Goal: Information Seeking & Learning: Learn about a topic

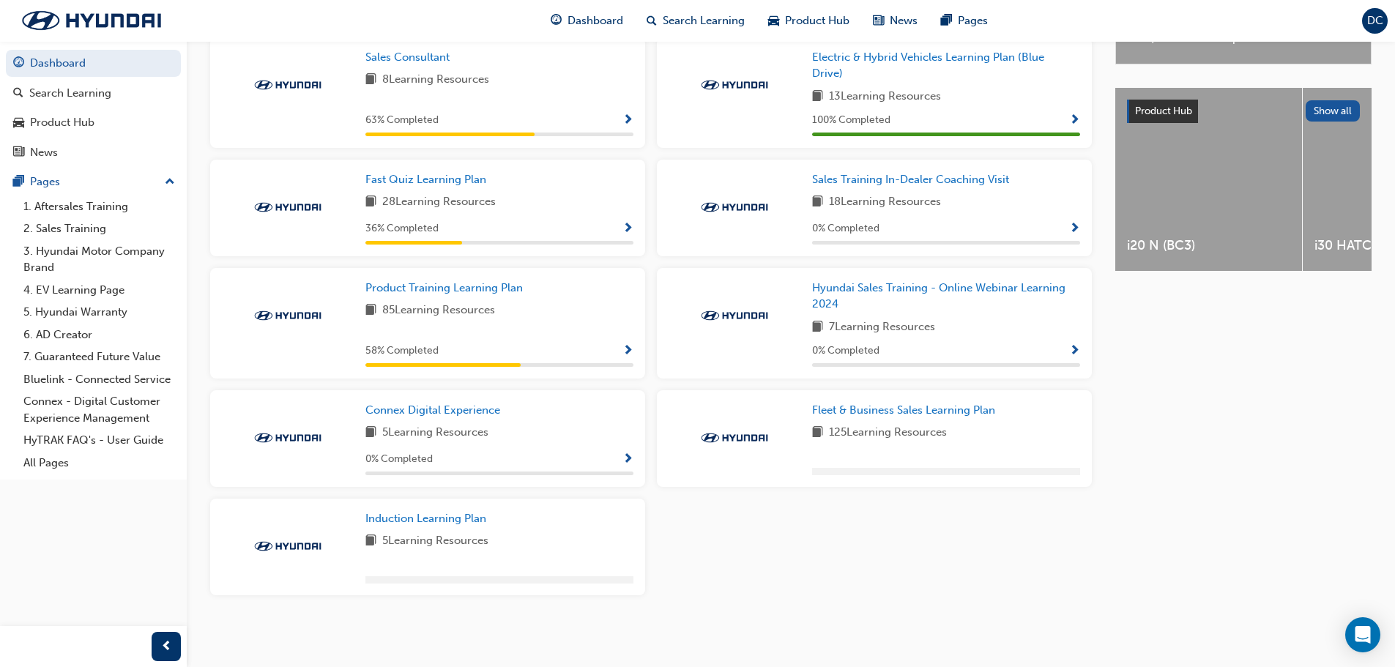
scroll to position [535, 0]
click at [465, 417] on link "Connex Digital Experience" at bounding box center [436, 410] width 141 height 17
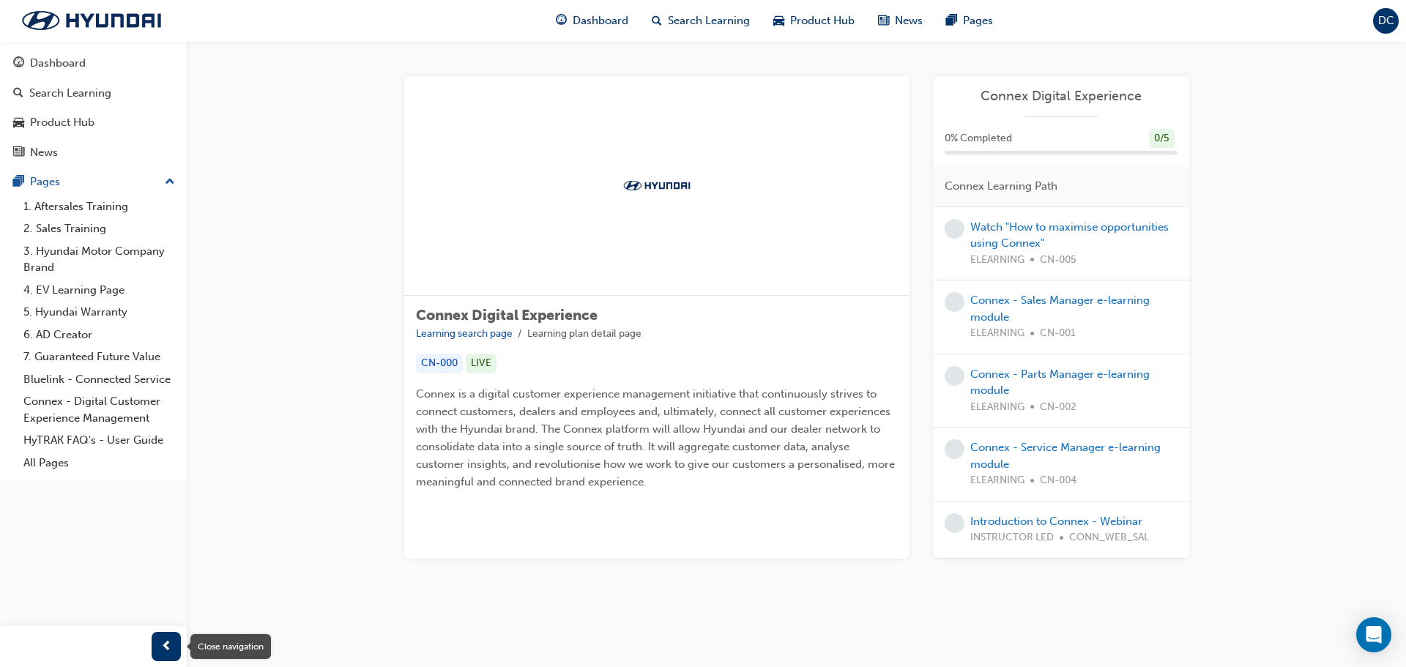
click at [162, 642] on span "prev-icon" at bounding box center [166, 647] width 11 height 18
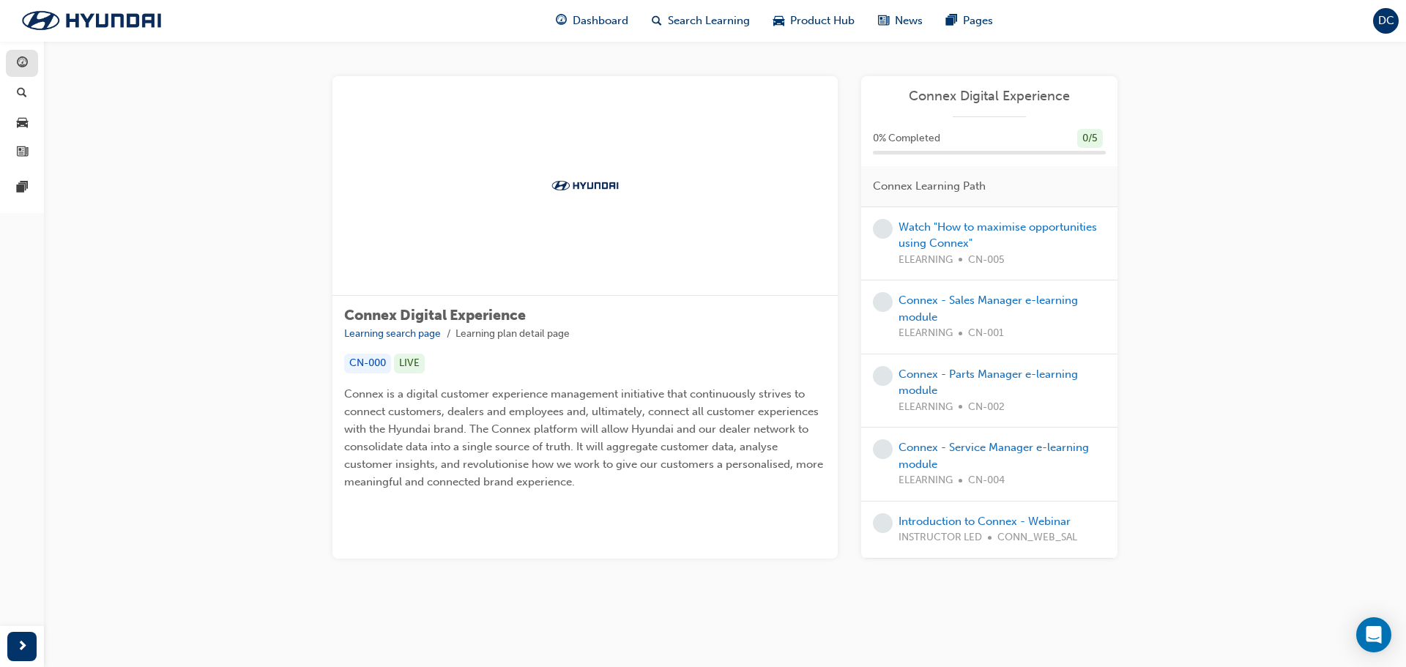
click at [20, 58] on span "guage-icon" at bounding box center [22, 63] width 11 height 13
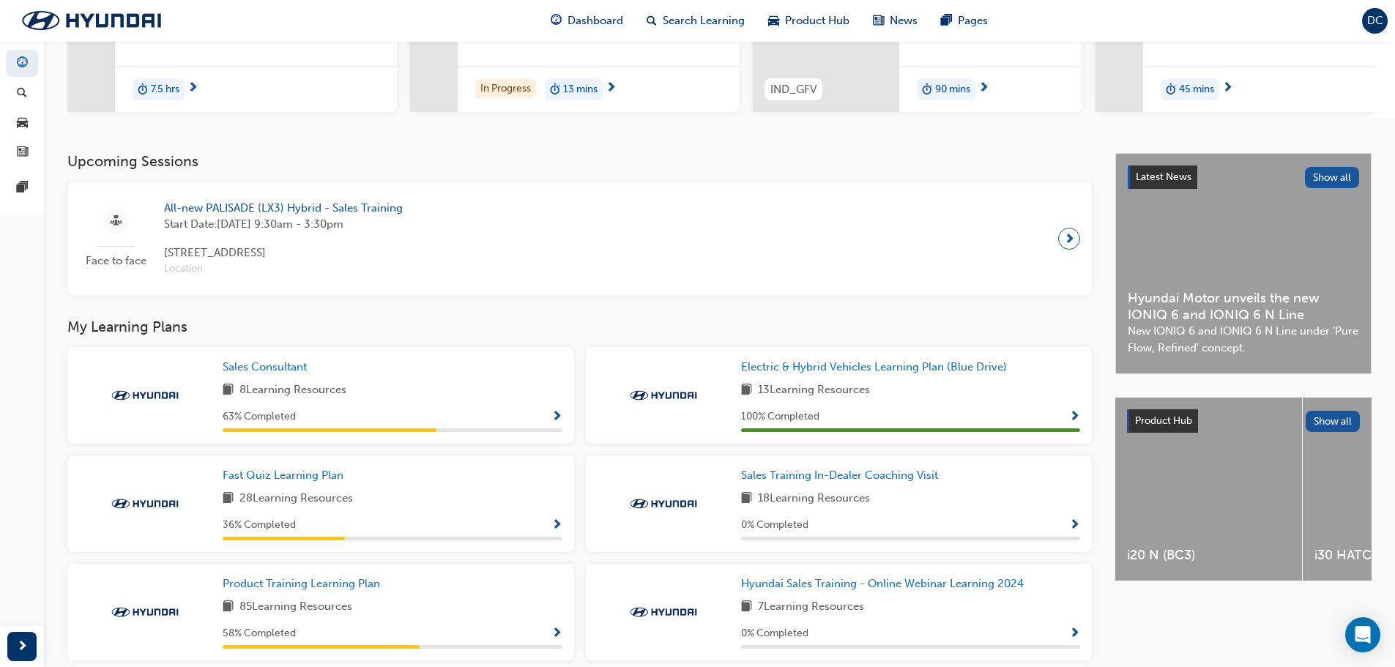
scroll to position [293, 0]
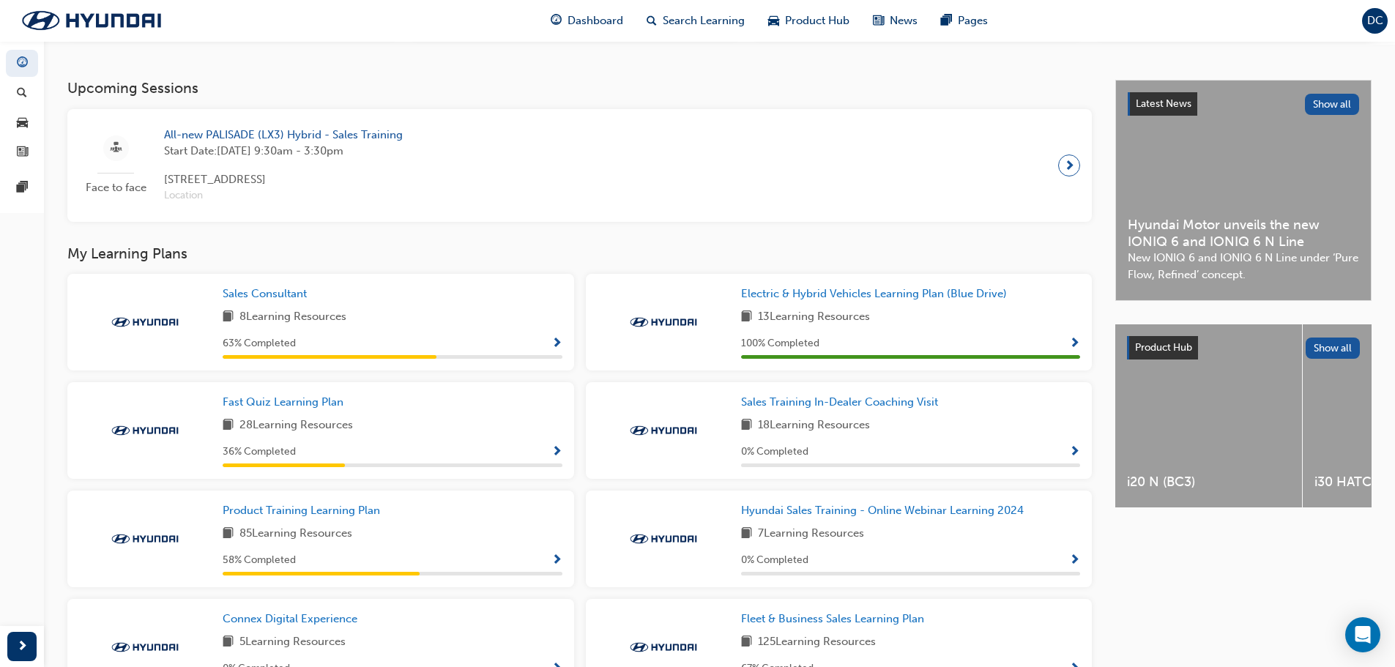
click at [555, 344] on span "Show Progress" at bounding box center [557, 344] width 11 height 13
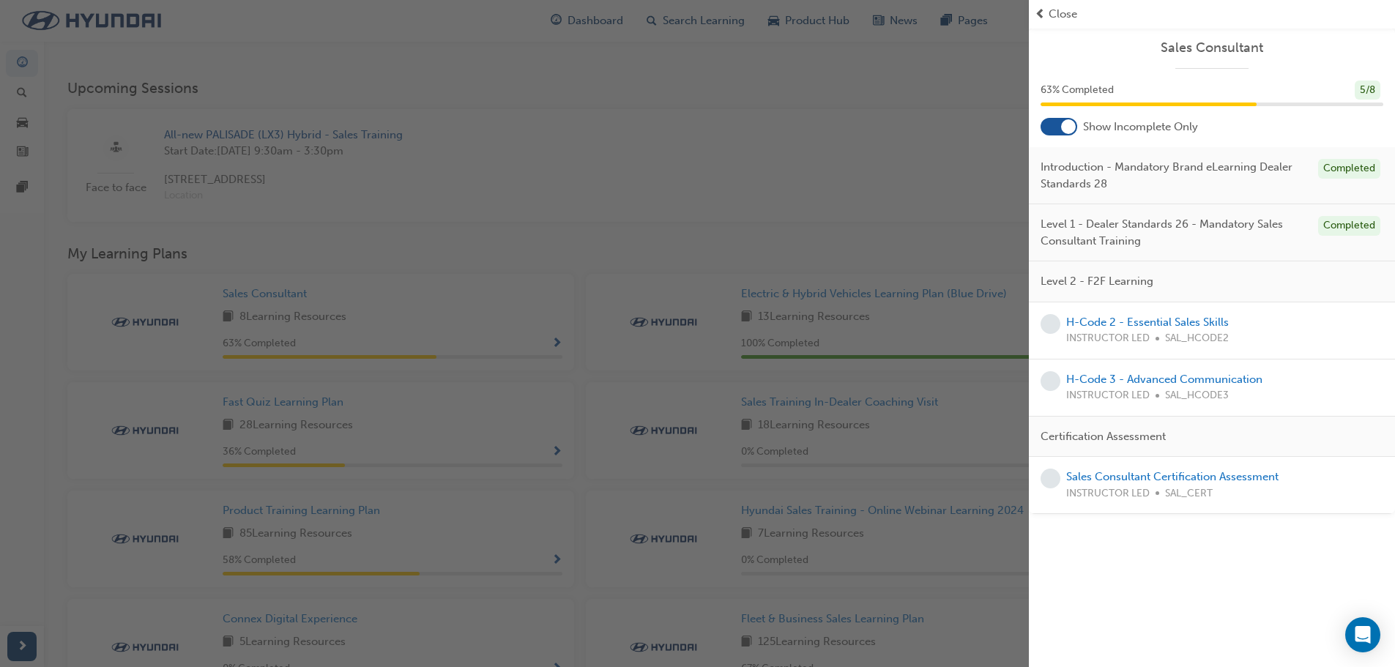
click at [1050, 10] on span "Close" at bounding box center [1063, 14] width 29 height 17
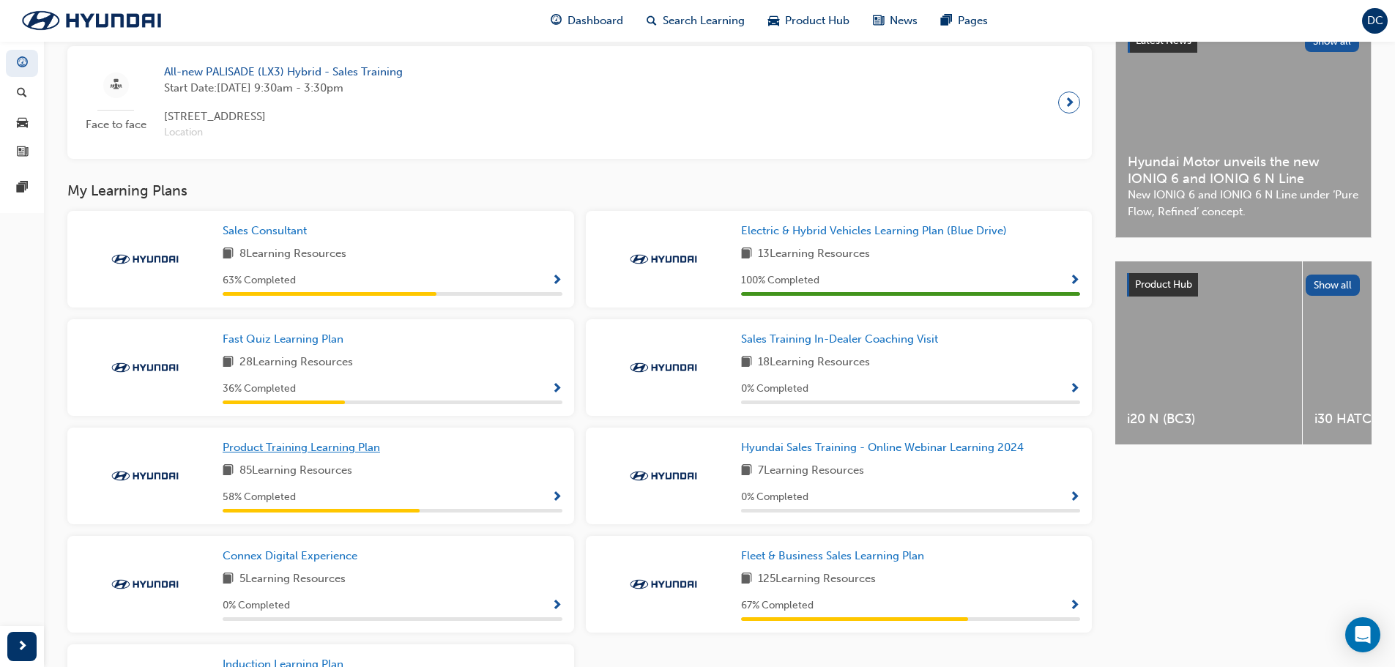
scroll to position [439, 0]
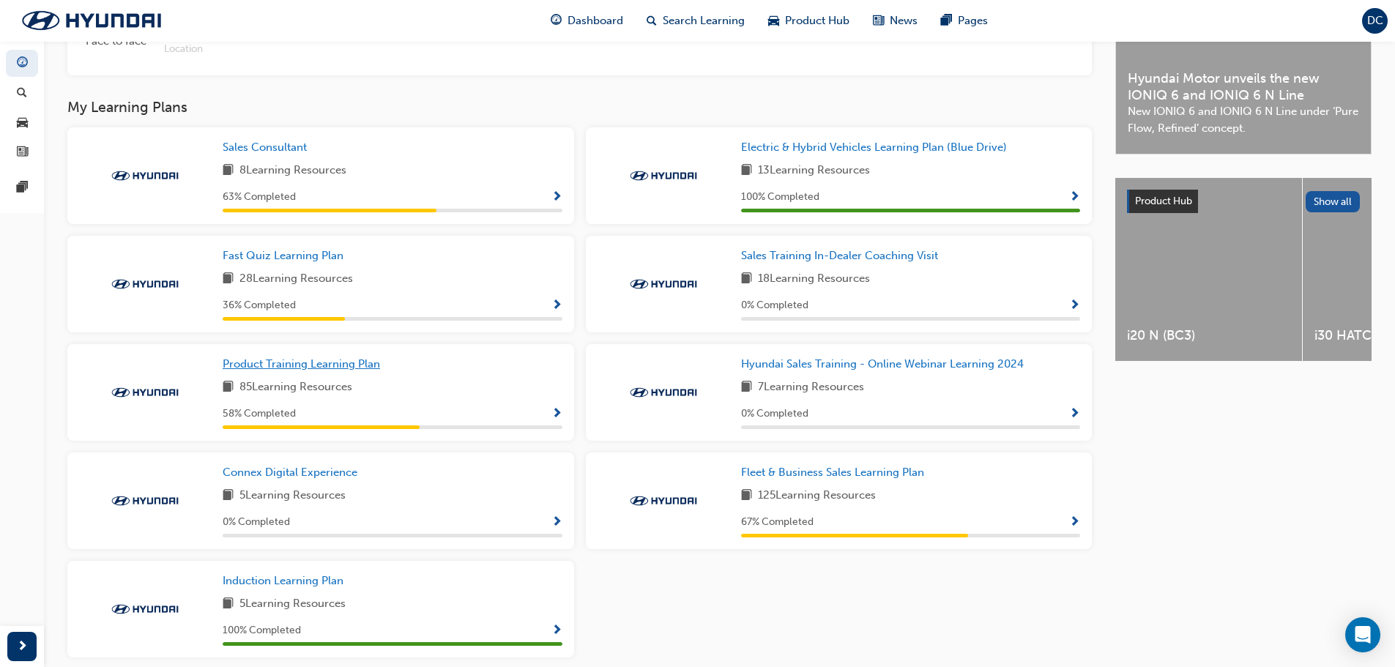
click at [346, 364] on span "Product Training Learning Plan" at bounding box center [301, 363] width 157 height 13
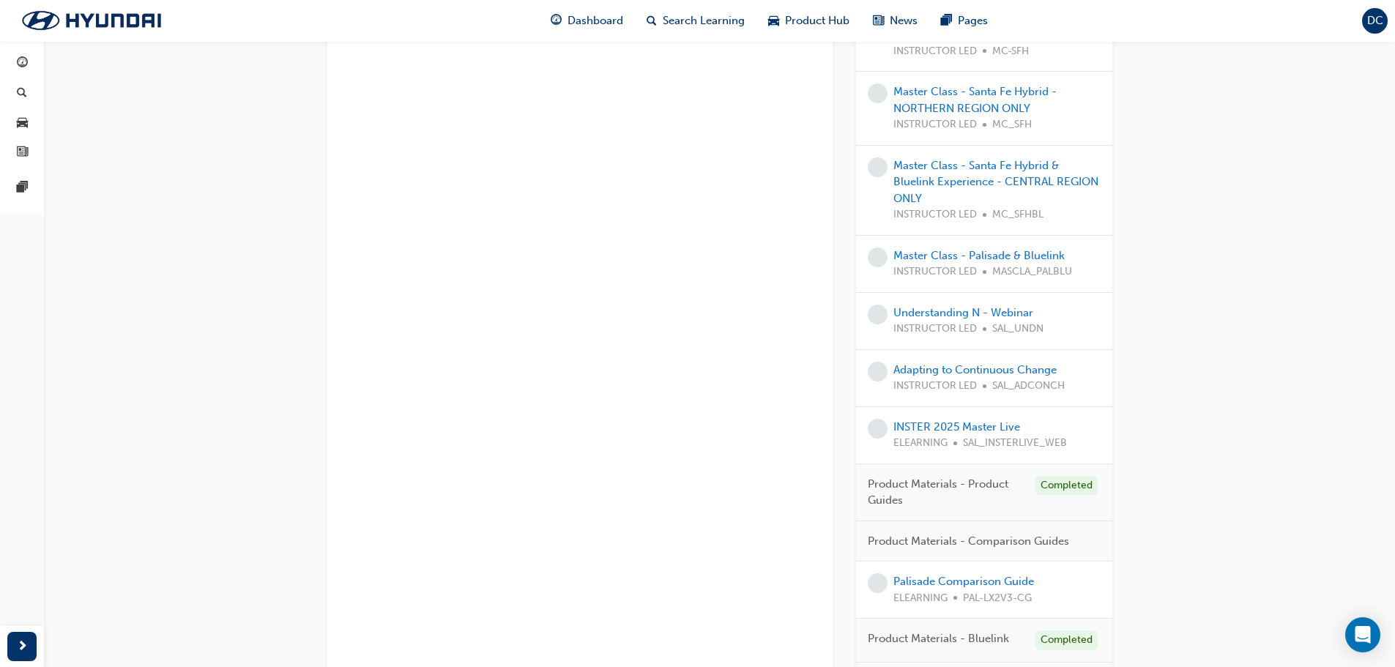
scroll to position [1538, 0]
